Goal: Transaction & Acquisition: Purchase product/service

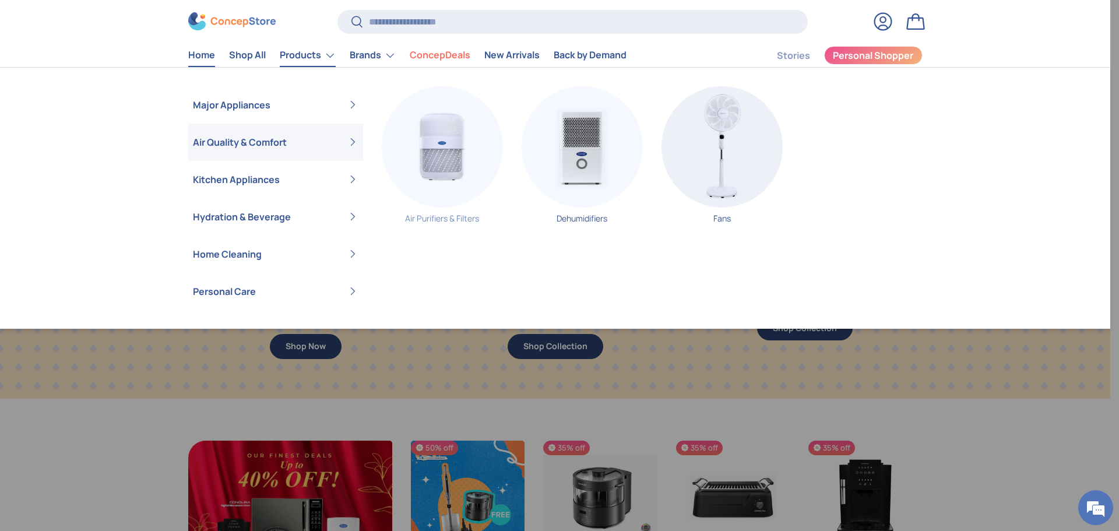
scroll to position [0, 2220]
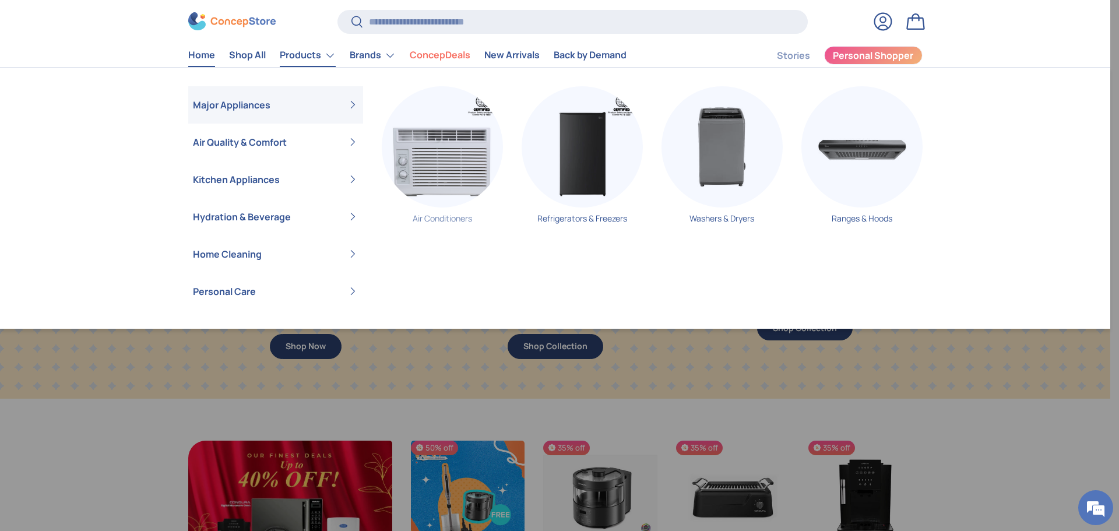
click at [441, 160] on img "Primary" at bounding box center [442, 146] width 121 height 121
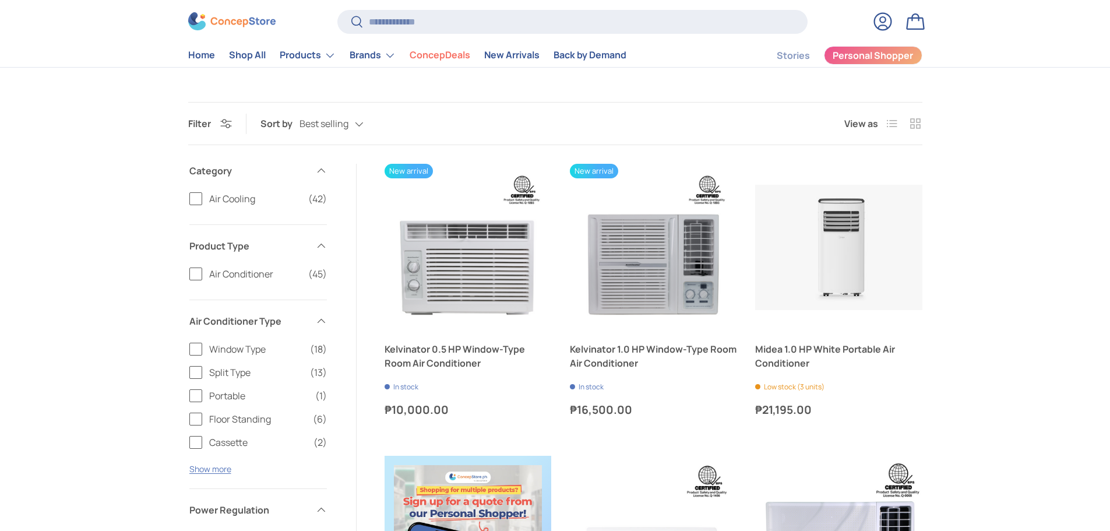
scroll to position [175, 0]
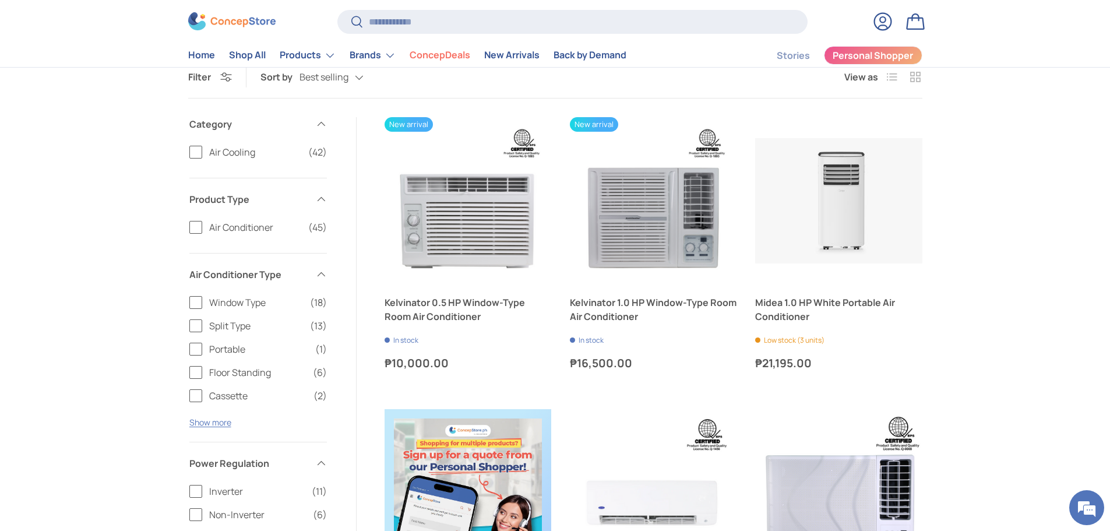
click at [232, 329] on span "Split Type" at bounding box center [256, 326] width 94 height 14
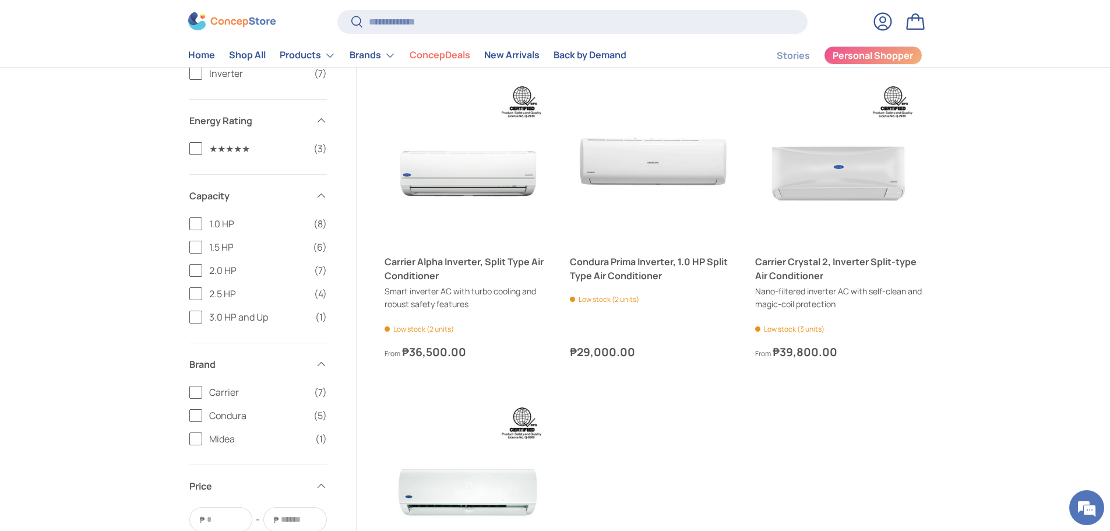
scroll to position [1107, 0]
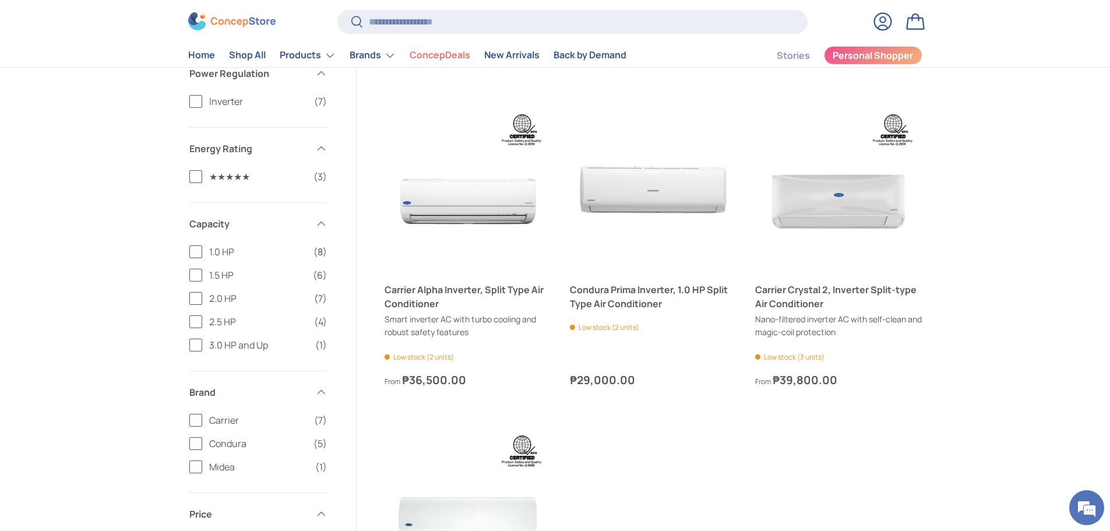
click at [237, 417] on span "Carrier" at bounding box center [258, 420] width 98 height 14
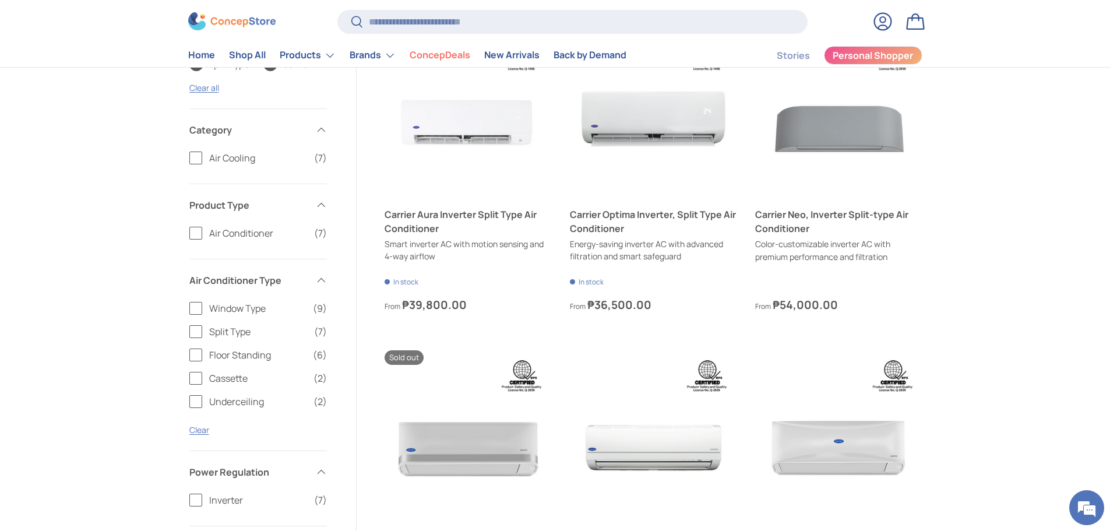
scroll to position [28, 0]
